Goal: Information Seeking & Learning: Check status

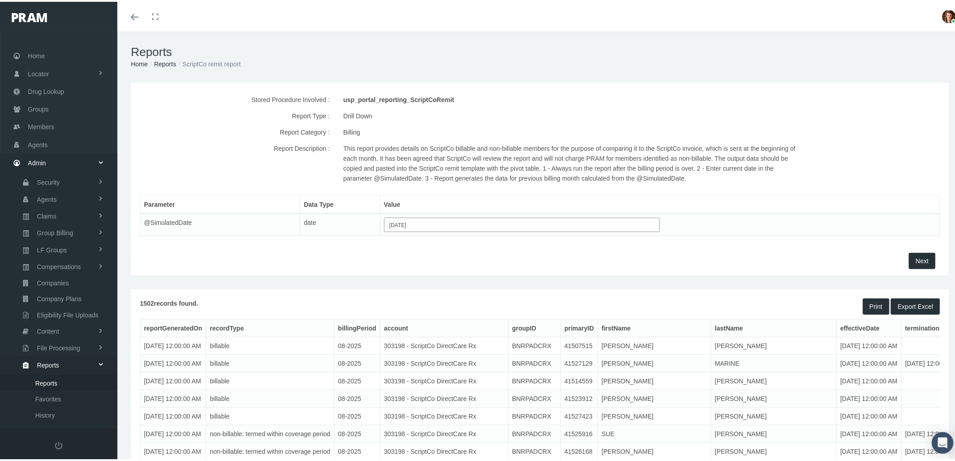
scroll to position [25, 0]
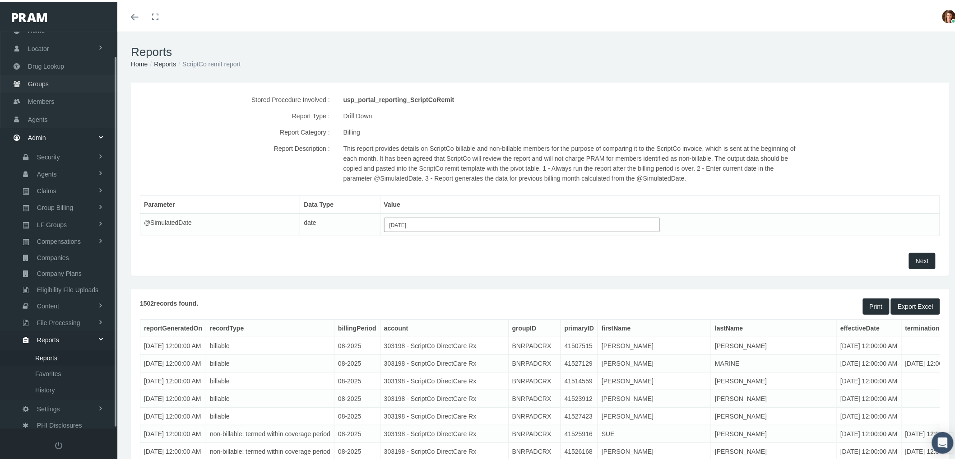
click at [57, 83] on link "Groups" at bounding box center [58, 82] width 117 height 18
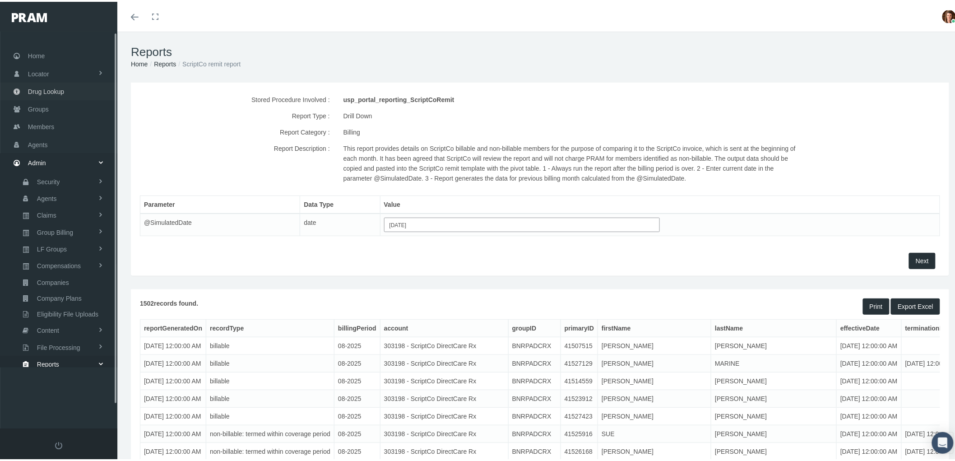
scroll to position [0, 0]
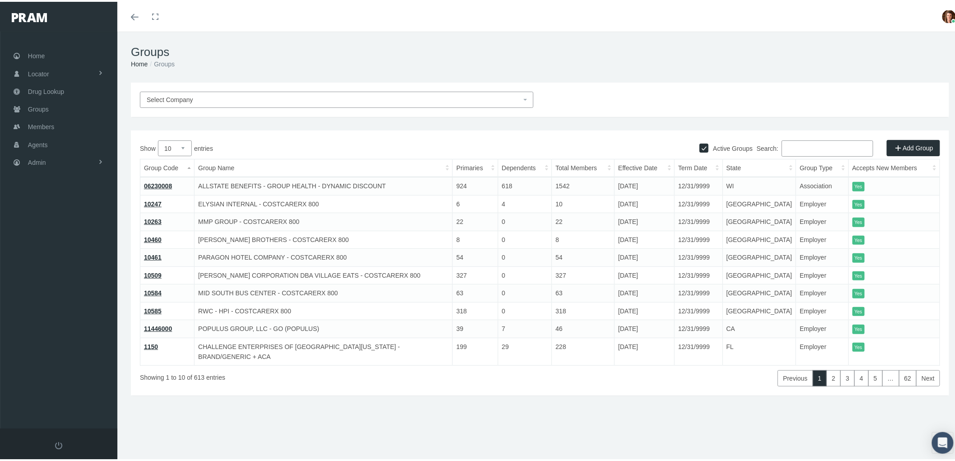
click at [818, 150] on input "Search:" at bounding box center [828, 147] width 92 height 16
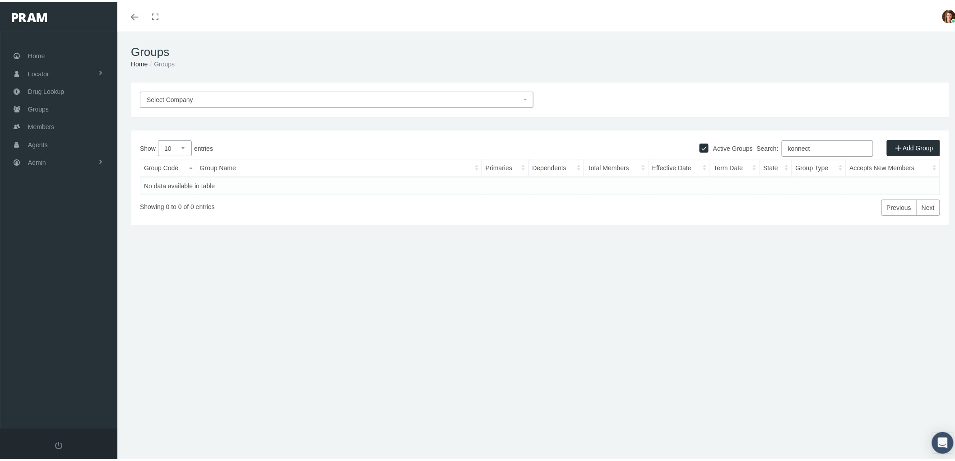
type input "konnect"
click at [700, 147] on input "Active Groups" at bounding box center [704, 145] width 9 height 9
checkbox input "false"
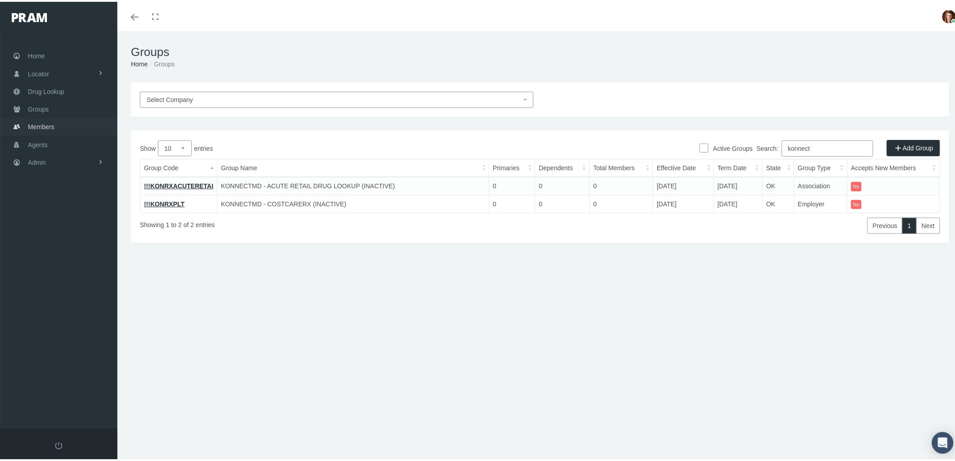
click at [69, 125] on link "Members" at bounding box center [58, 125] width 117 height 18
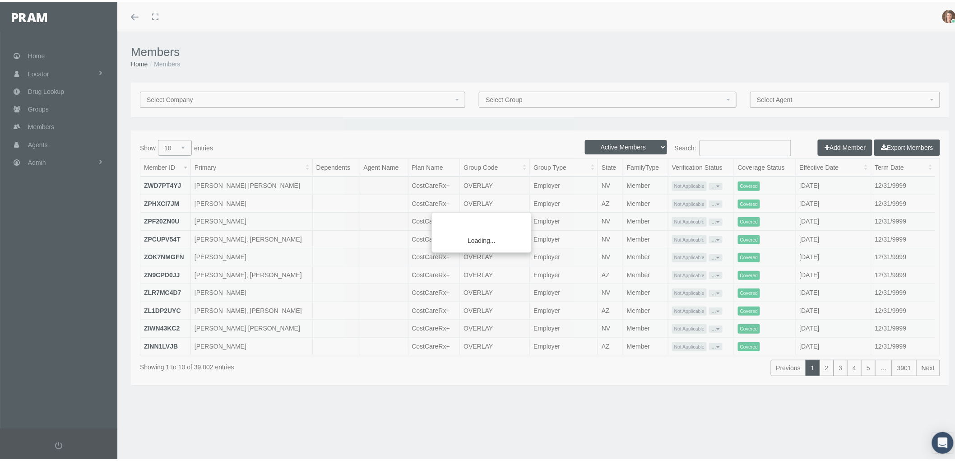
click at [332, 95] on div "Loading..." at bounding box center [477, 230] width 955 height 461
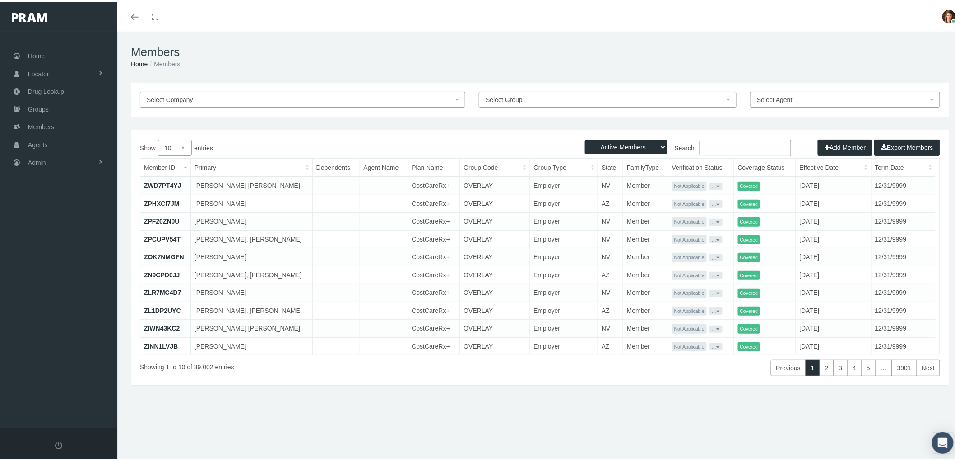
click at [331, 96] on span "Select Company" at bounding box center [300, 98] width 306 height 10
click at [543, 91] on span "Select Group" at bounding box center [608, 98] width 258 height 16
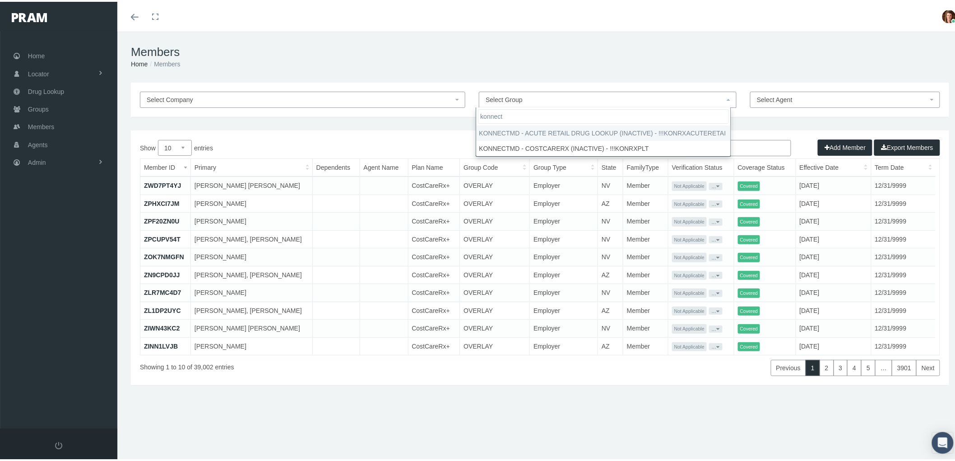
type input "konnect"
select select "30395"
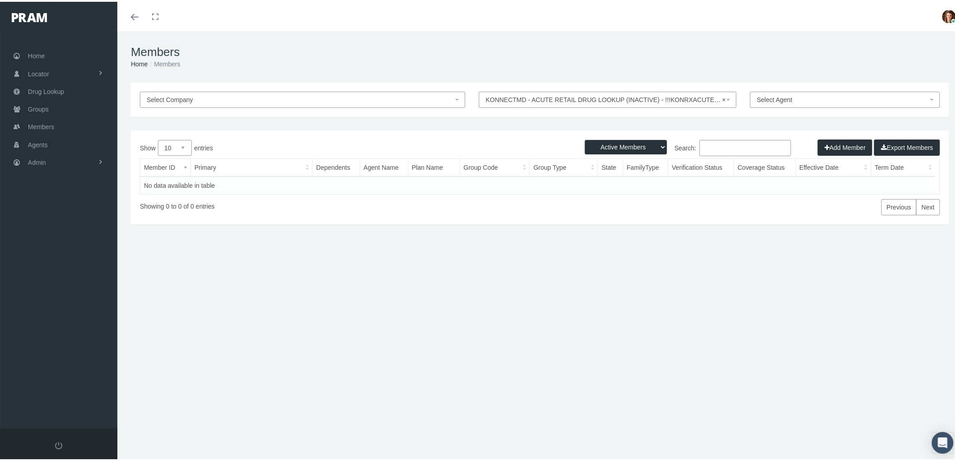
click at [652, 146] on select "Active Members Terminated Members Active & Terminated" at bounding box center [626, 145] width 82 height 14
select select "3"
click at [585, 138] on select "Active Members Terminated Members Active & Terminated" at bounding box center [626, 145] width 82 height 14
click at [667, 101] on span "× KONNECTMD - ACUTE RETAIL DRUG LOOKUP (INACTIVE) - !!!KONRXACUTERETAI" at bounding box center [605, 98] width 239 height 10
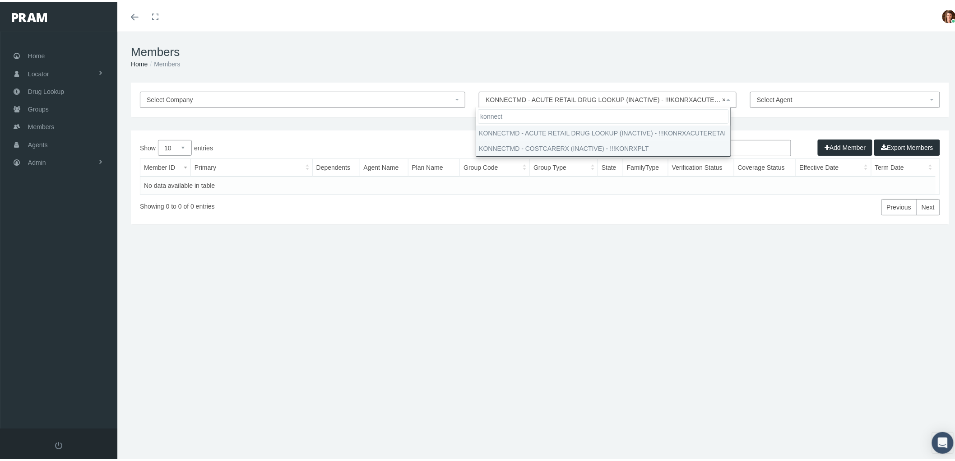
type input "konnect"
select select "30388"
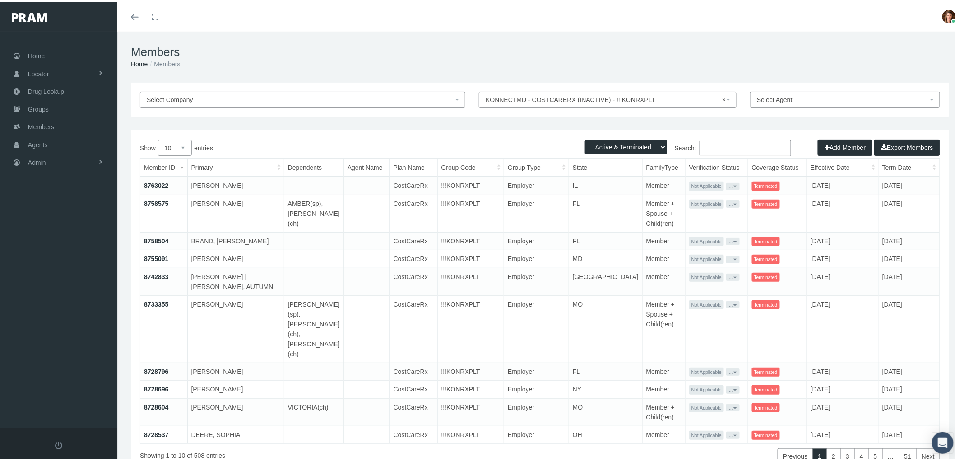
click at [890, 169] on th "Term Date" at bounding box center [909, 166] width 61 height 18
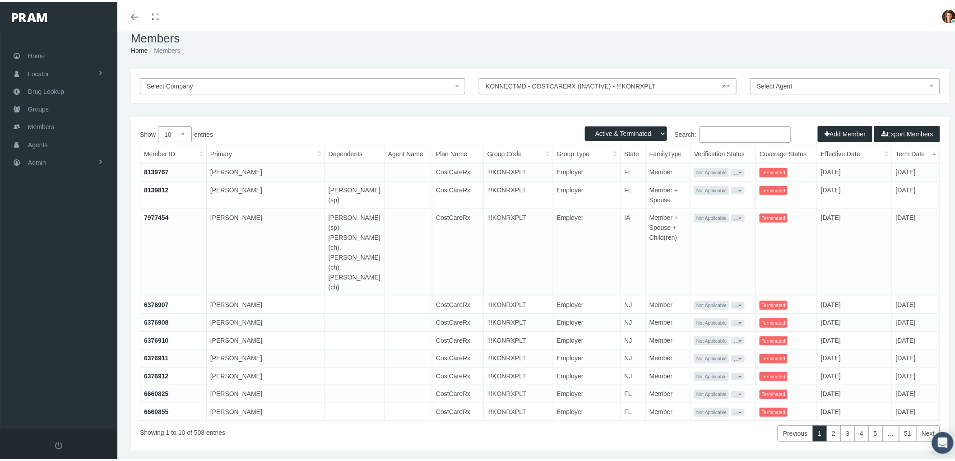
scroll to position [20, 0]
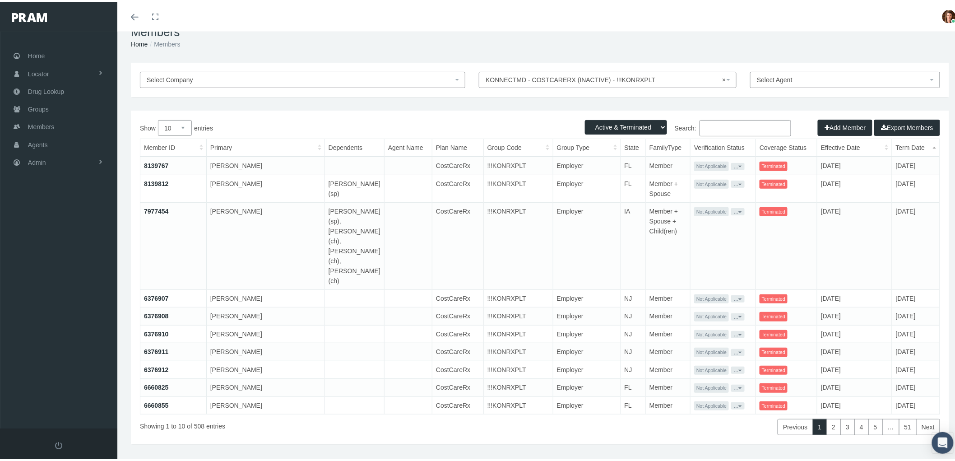
click at [892, 145] on th "Term Date" at bounding box center [916, 146] width 48 height 18
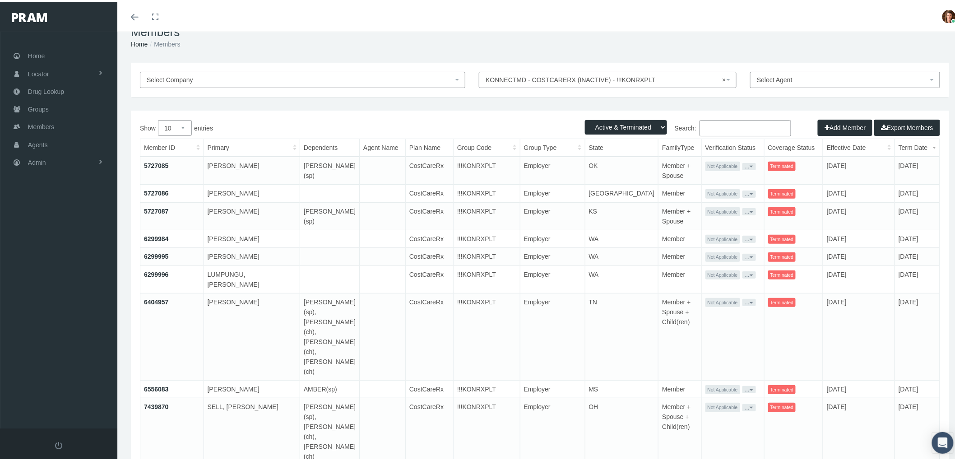
scroll to position [37, 0]
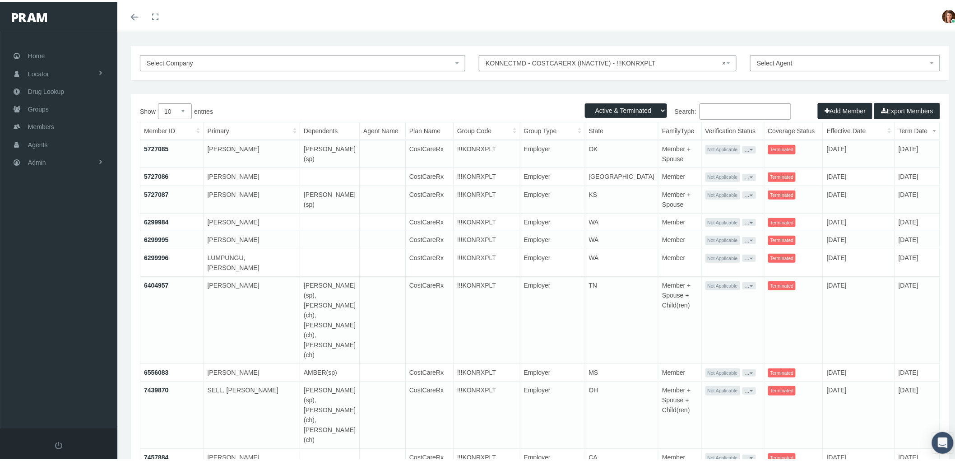
click at [188, 110] on select "10 25 50 100" at bounding box center [175, 110] width 34 height 16
select select "100"
click at [158, 102] on select "10 25 50 100" at bounding box center [175, 110] width 34 height 16
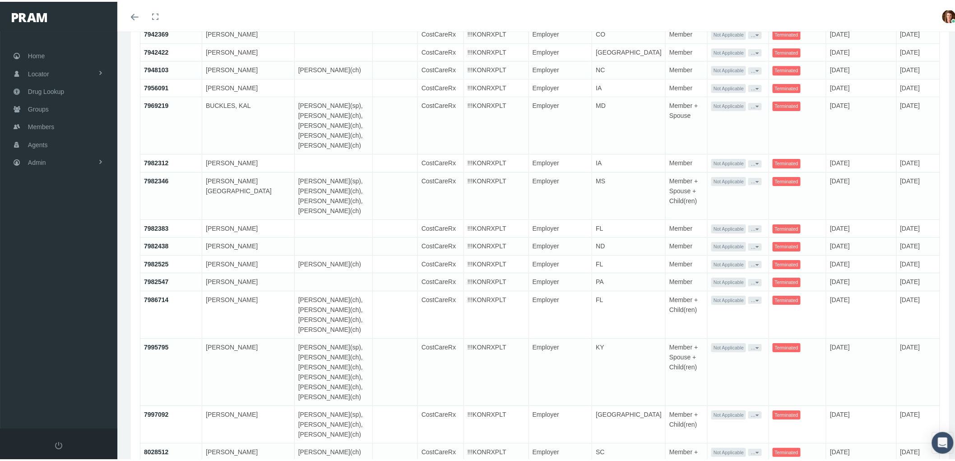
scroll to position [1190, 0]
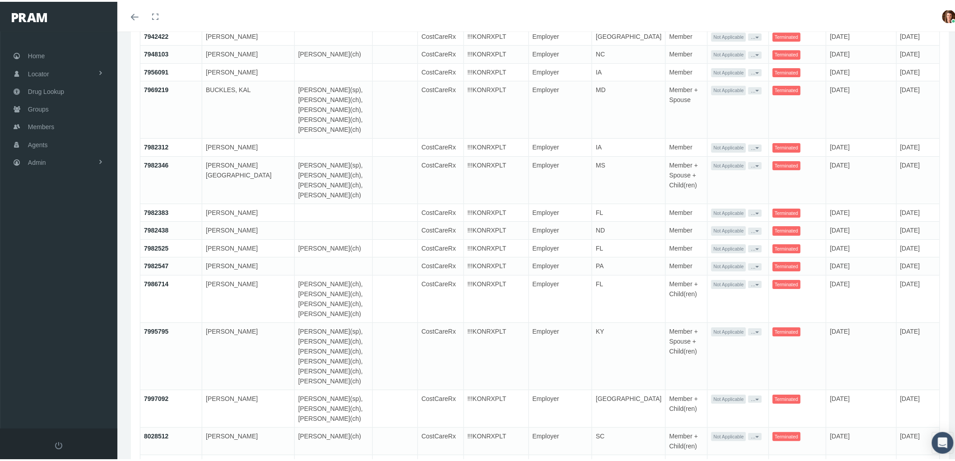
click at [155, 92] on link "7969219" at bounding box center [156, 87] width 25 height 7
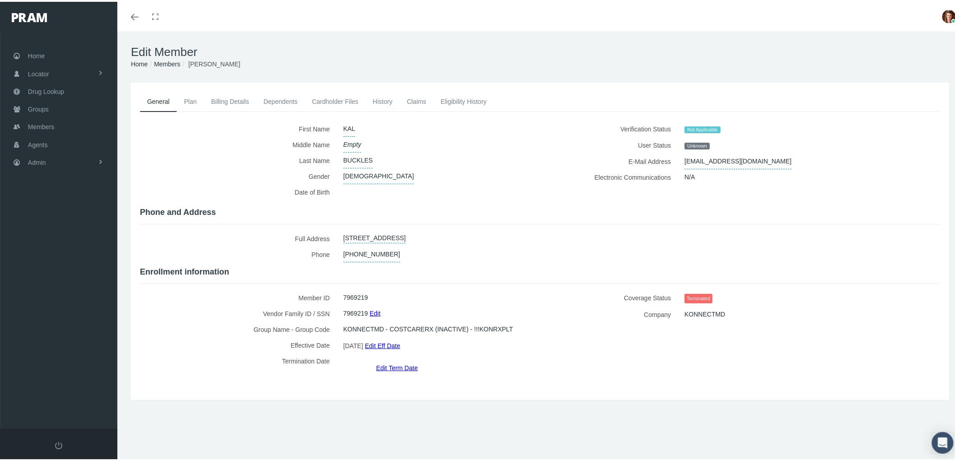
click at [383, 97] on link "History" at bounding box center [383, 100] width 34 height 20
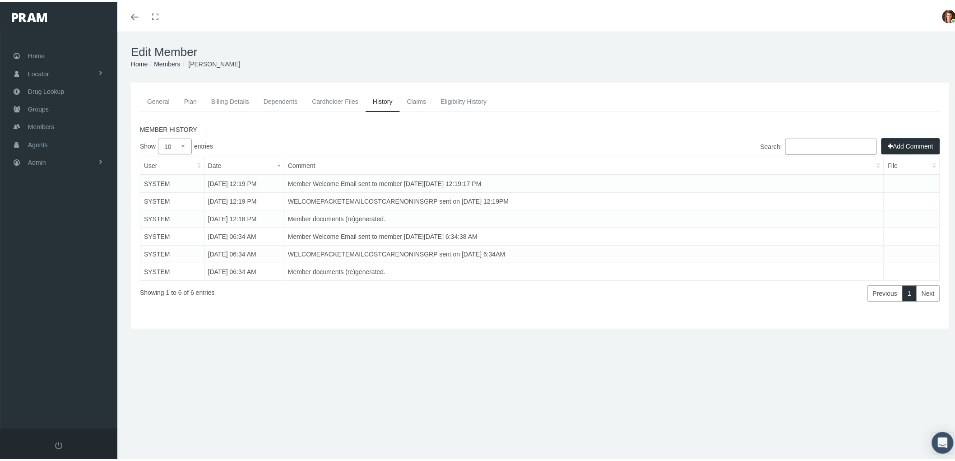
click at [182, 143] on select "10 25 50 100" at bounding box center [175, 145] width 34 height 16
select select "100"
click at [158, 137] on select "10 25 50 100" at bounding box center [175, 145] width 34 height 16
click at [481, 88] on div "General Plan Billing Details Dependents Cardholder Files" at bounding box center [540, 204] width 818 height 246
click at [475, 93] on link "Eligibility History" at bounding box center [463, 100] width 60 height 20
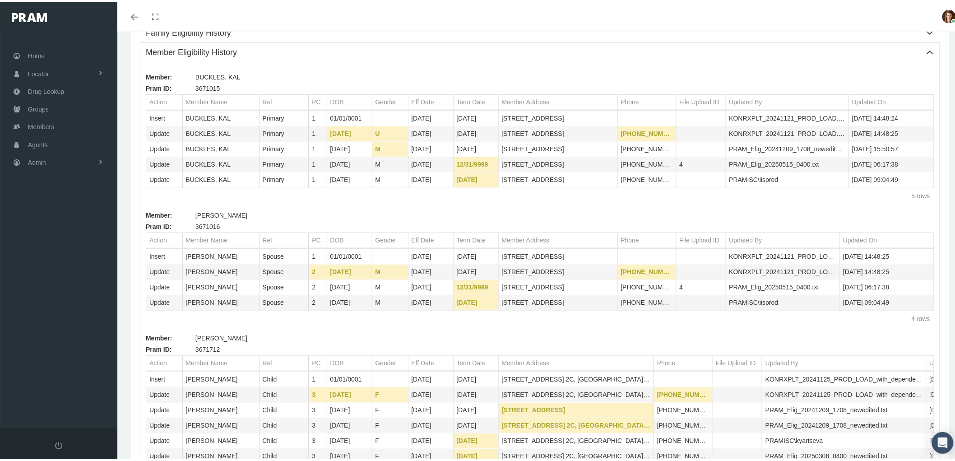
scroll to position [150, 0]
